Goal: Task Accomplishment & Management: Manage account settings

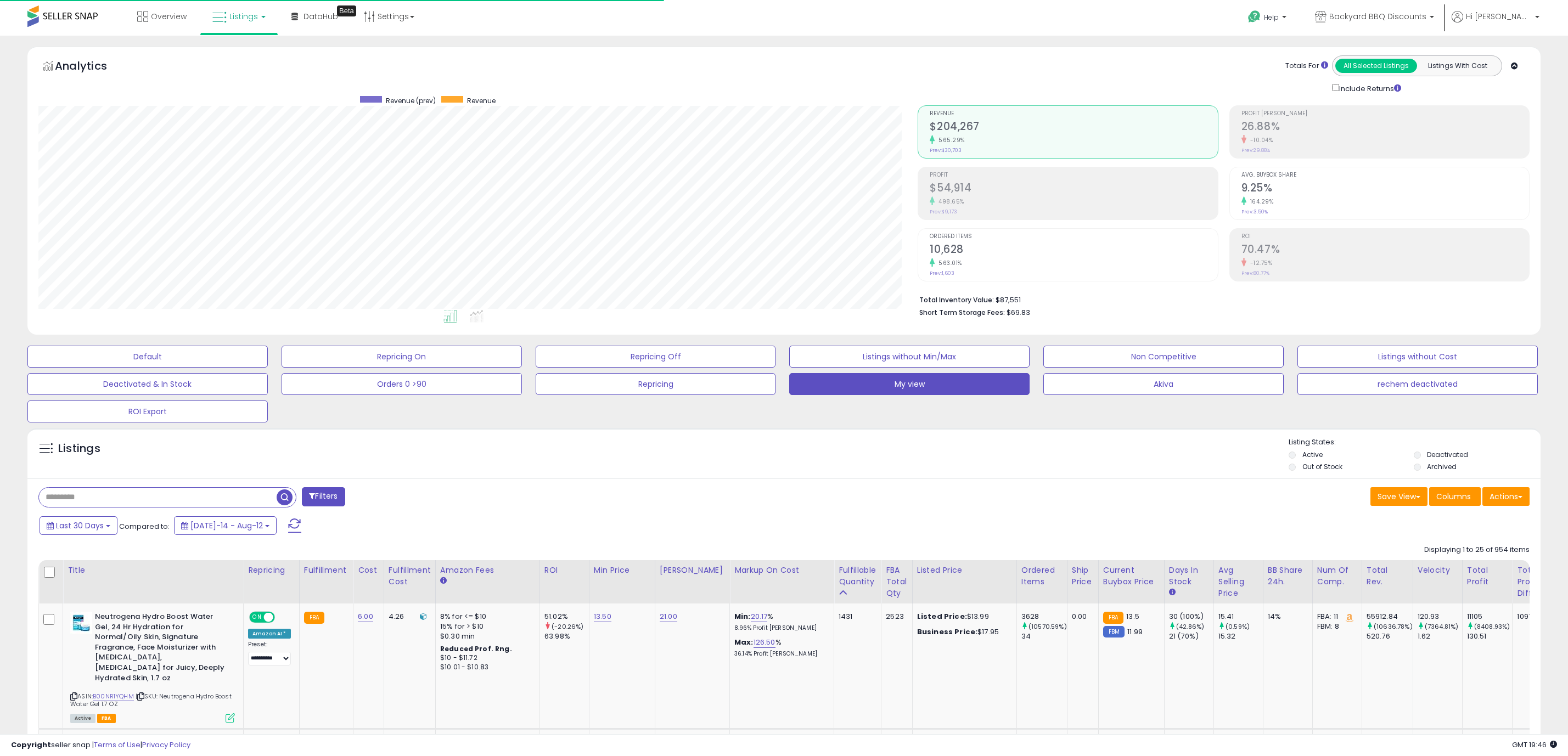
select select "**********"
click at [216, 16] on icon at bounding box center [219, 18] width 15 height 15
click at [236, 48] on icon at bounding box center [247, 54] width 48 height 15
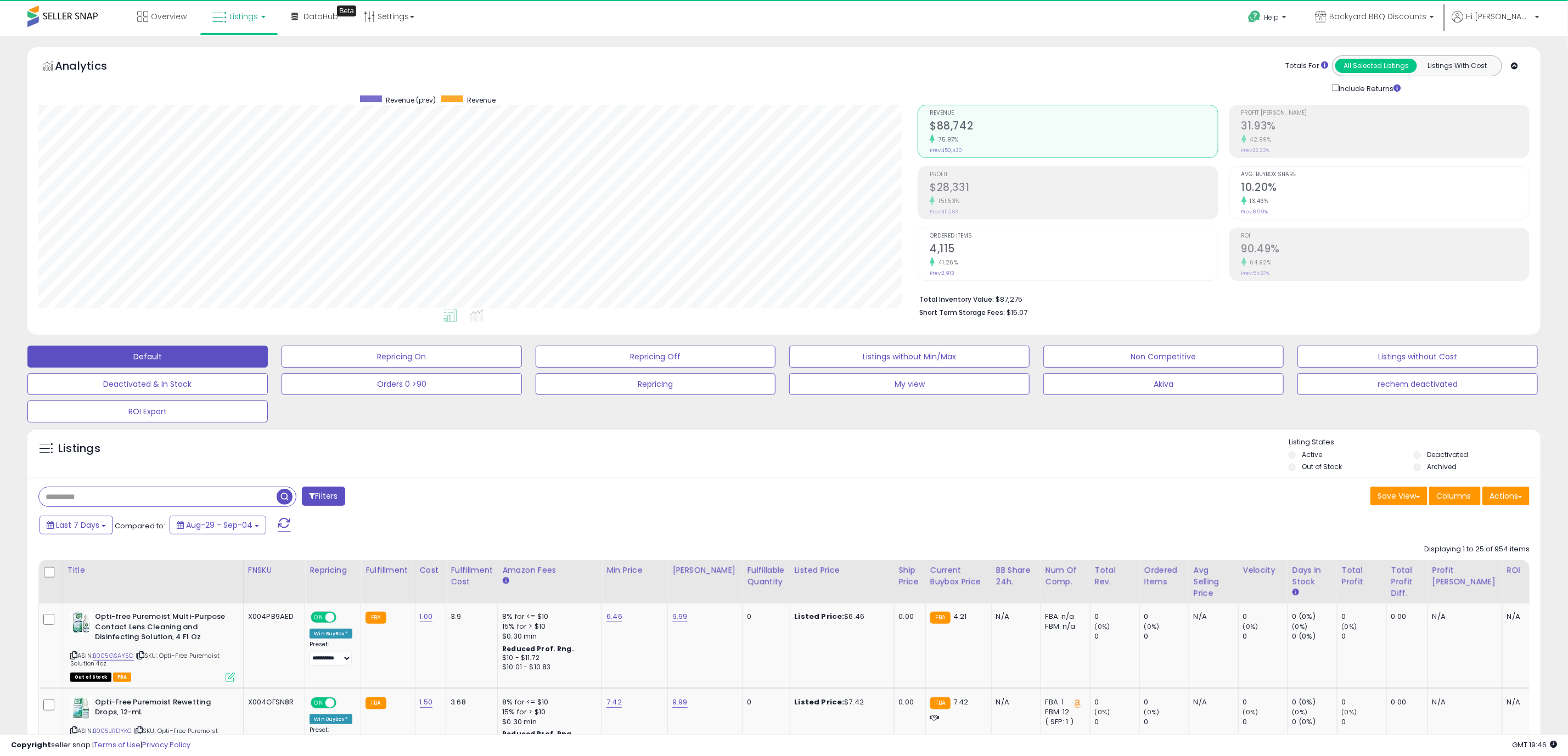
scroll to position [225, 879]
